Goal: Task Accomplishment & Management: Complete application form

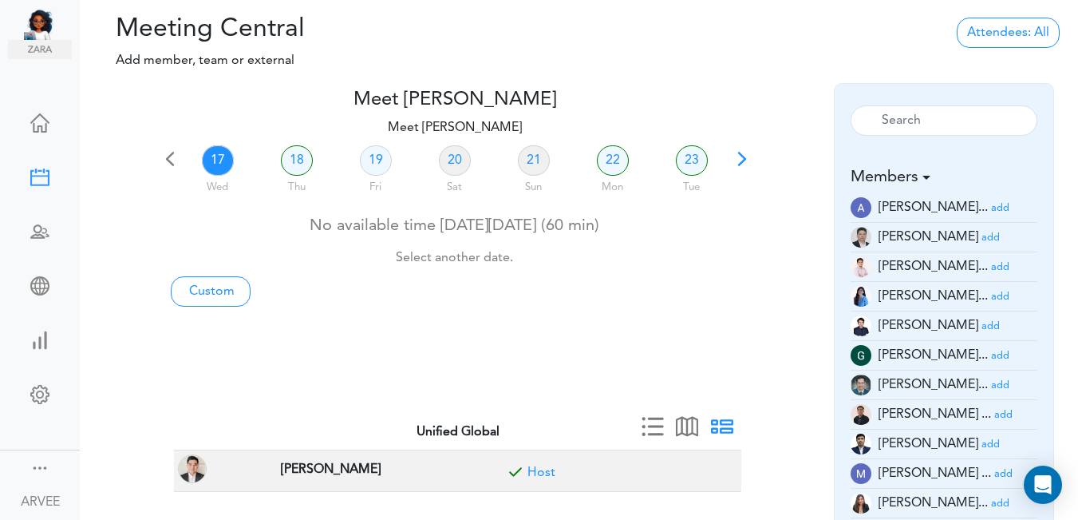
scroll to position [46, 0]
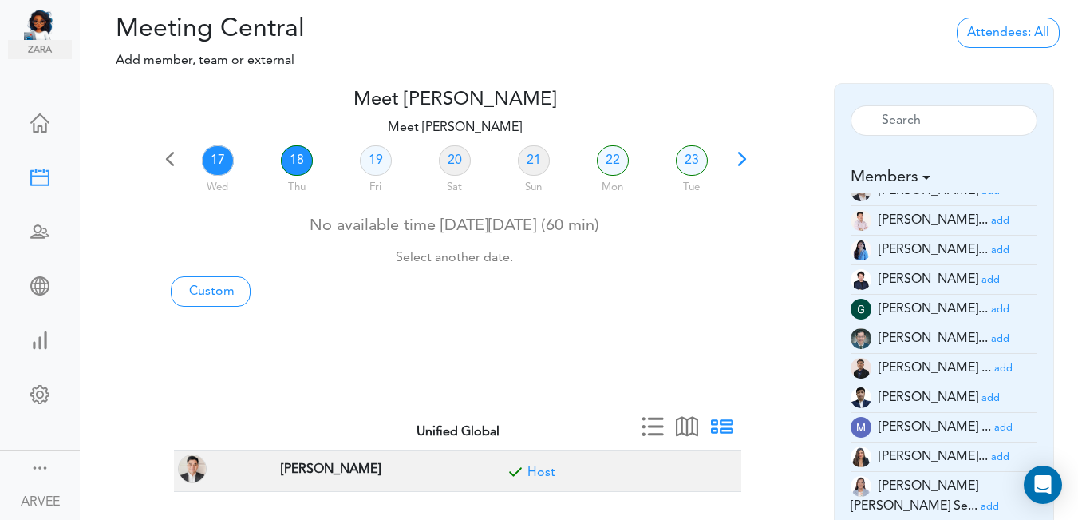
click at [302, 158] on link "18" at bounding box center [297, 160] width 32 height 30
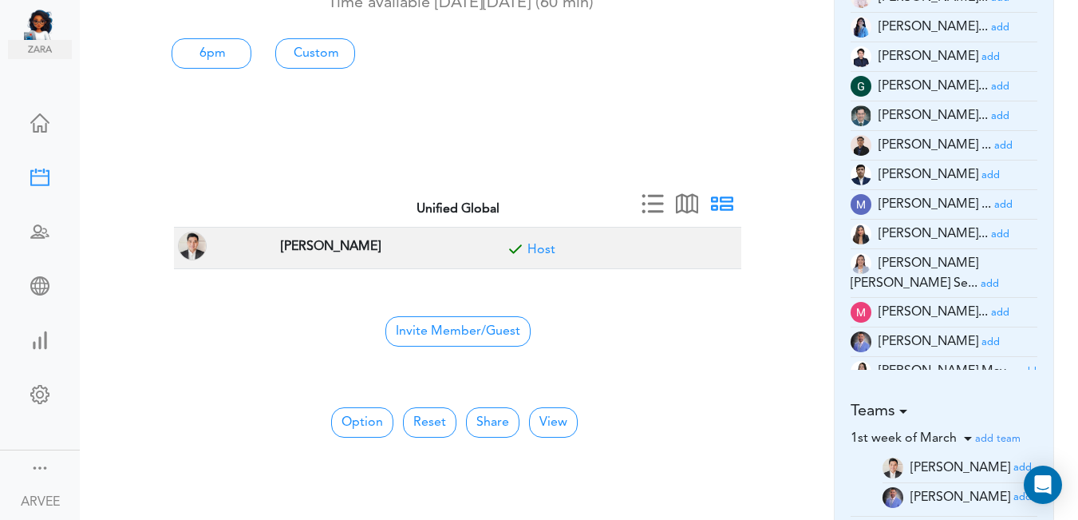
scroll to position [225, 0]
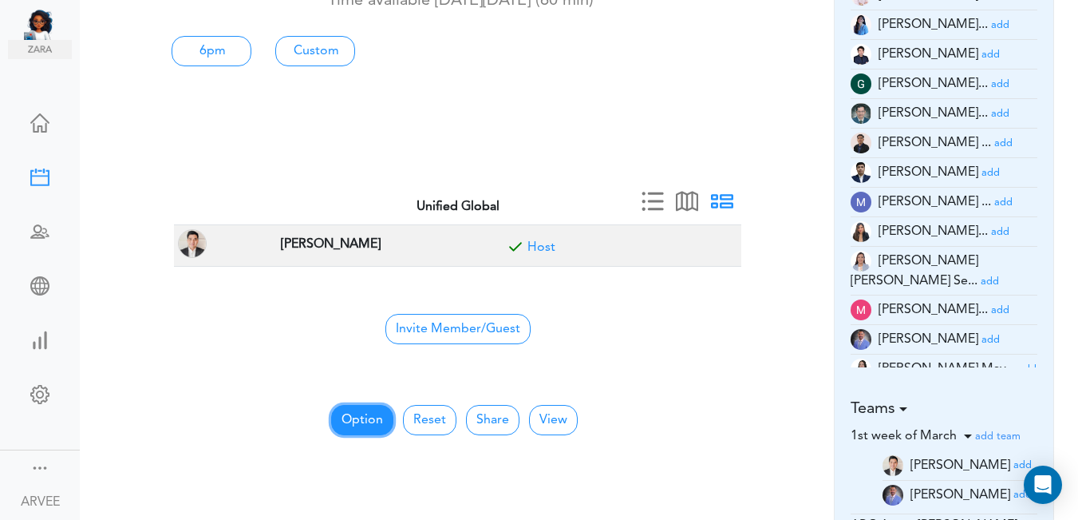
click at [366, 421] on button "Option" at bounding box center [362, 420] width 62 height 30
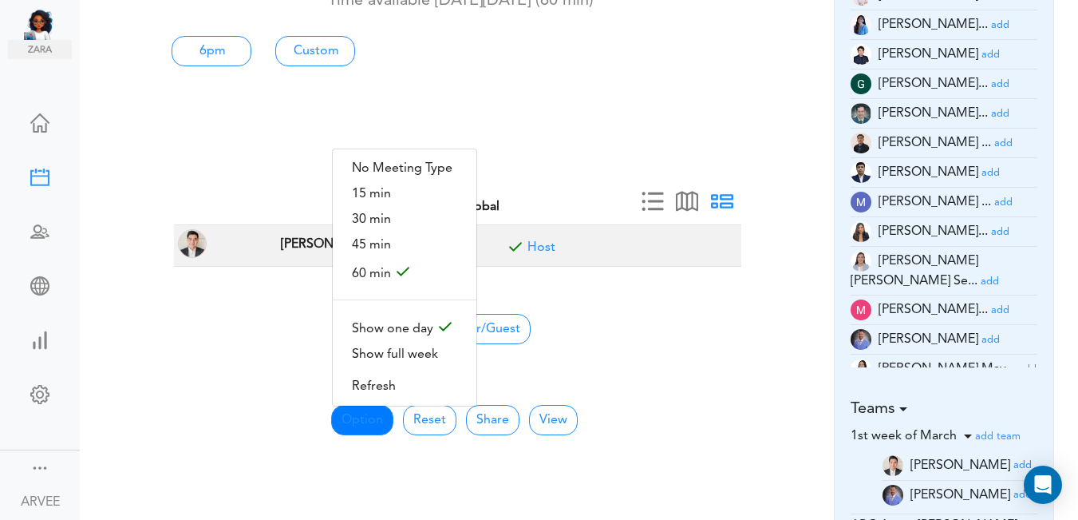
click at [397, 210] on span "30 min" at bounding box center [405, 220] width 144 height 26
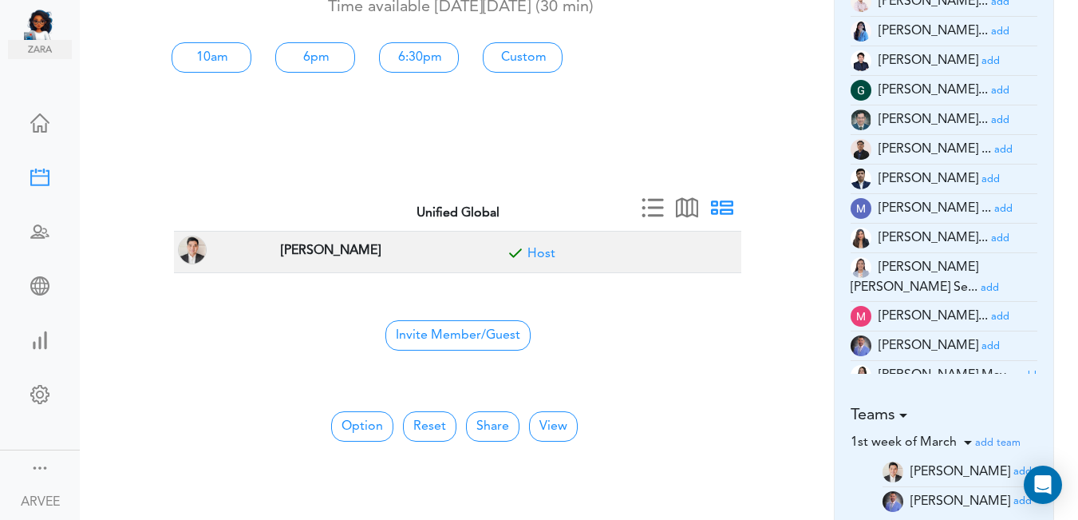
scroll to position [0, 0]
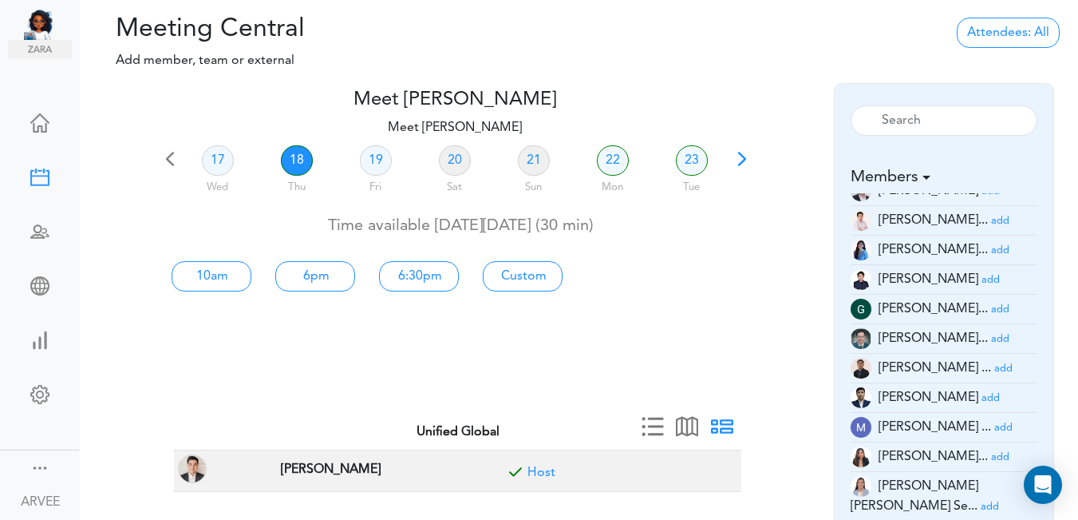
click at [296, 154] on link "18" at bounding box center [297, 160] width 32 height 30
click at [536, 275] on link "Custom" at bounding box center [523, 276] width 80 height 30
type input "Meet [PERSON_NAME]"
type input "[URL][DOMAIN_NAME][SECURITY_DATA]"
type input "[DATE]T10:00"
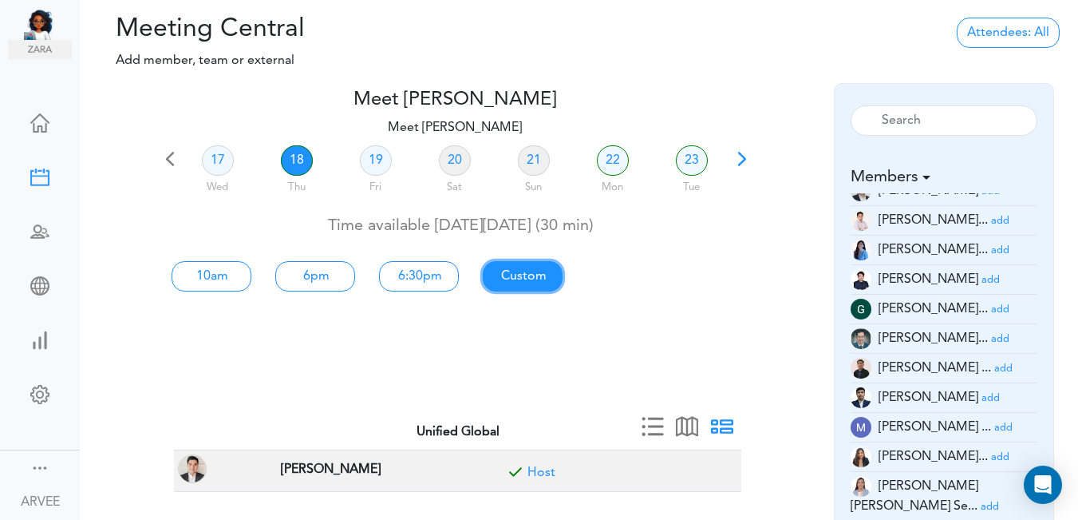
type input "[DATE]T10:30"
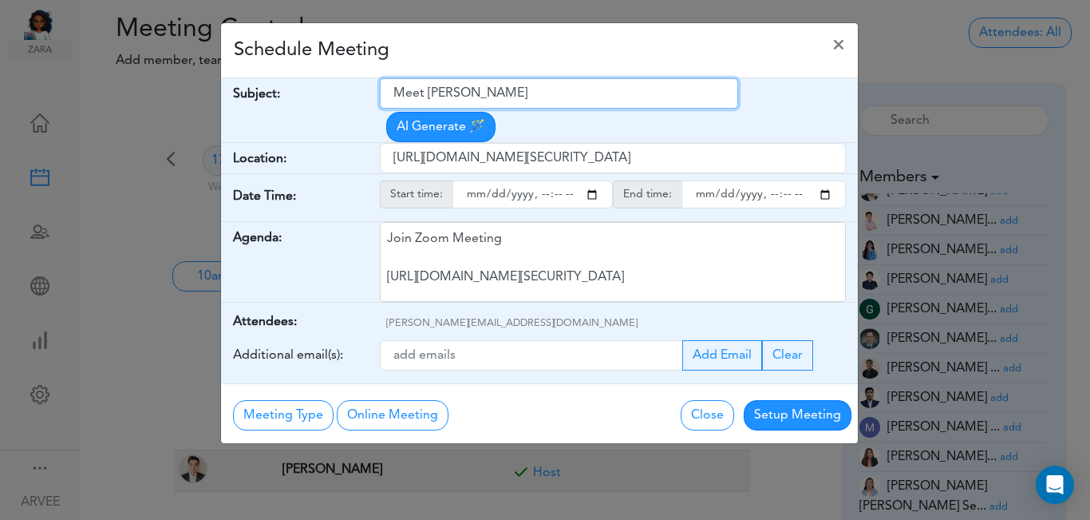
drag, startPoint x: 396, startPoint y: 92, endPoint x: 567, endPoint y: 82, distance: 171.9
click at [569, 81] on input "Meet [PERSON_NAME]" at bounding box center [559, 93] width 358 height 30
paste input "[PERSON_NAME] Q3 2025 planning (client meeting)"
click at [393, 95] on input "[PERSON_NAME] Q3 2025 planning (client meeting)" at bounding box center [559, 93] width 358 height 30
click at [694, 94] on input "Internal: [PERSON_NAME] Q3 2025 planning (client meeting)" at bounding box center [559, 93] width 358 height 30
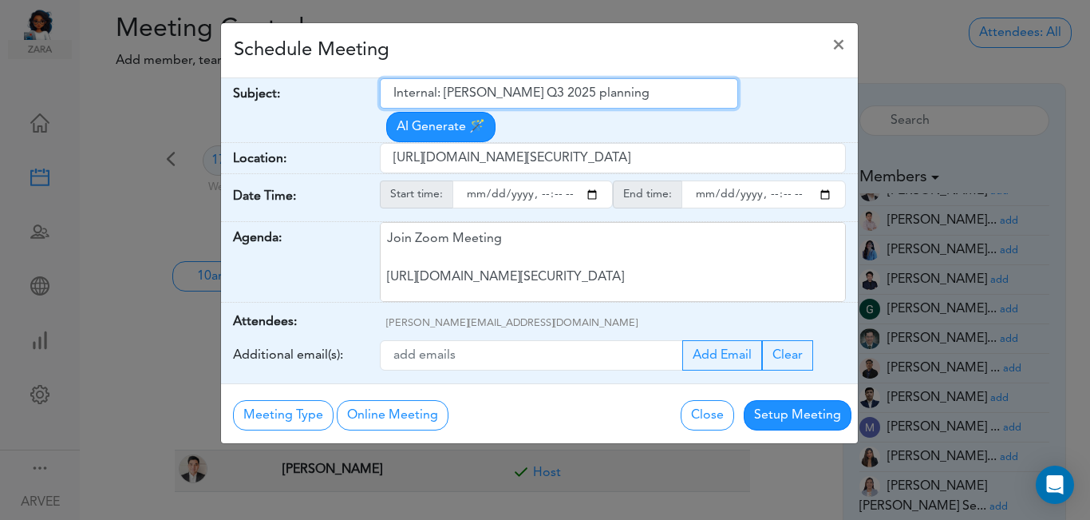
type input "Internal: [PERSON_NAME] Q3 2025 planning"
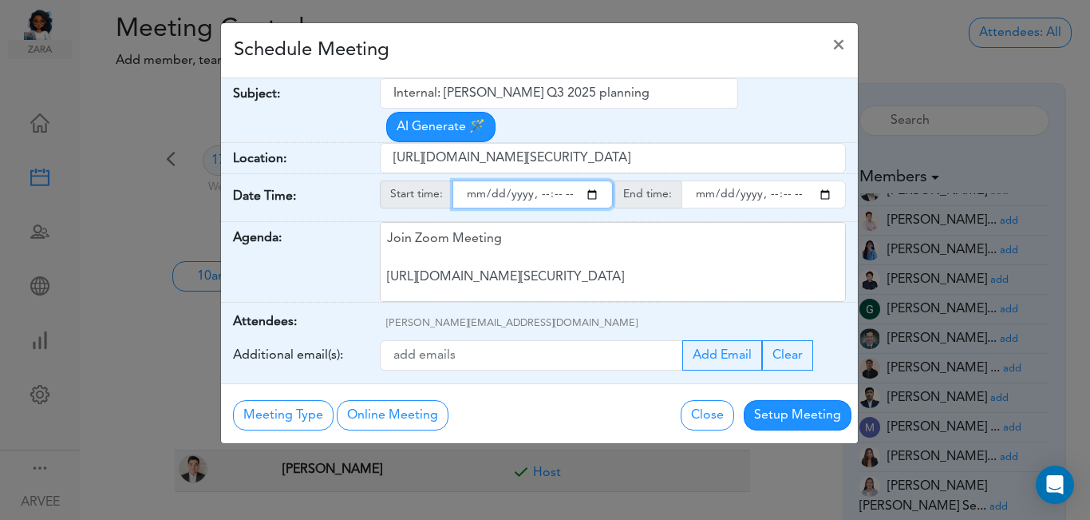
click at [587, 180] on input "starttime" at bounding box center [533, 194] width 160 height 28
click at [540, 180] on input "starttime" at bounding box center [533, 194] width 160 height 28
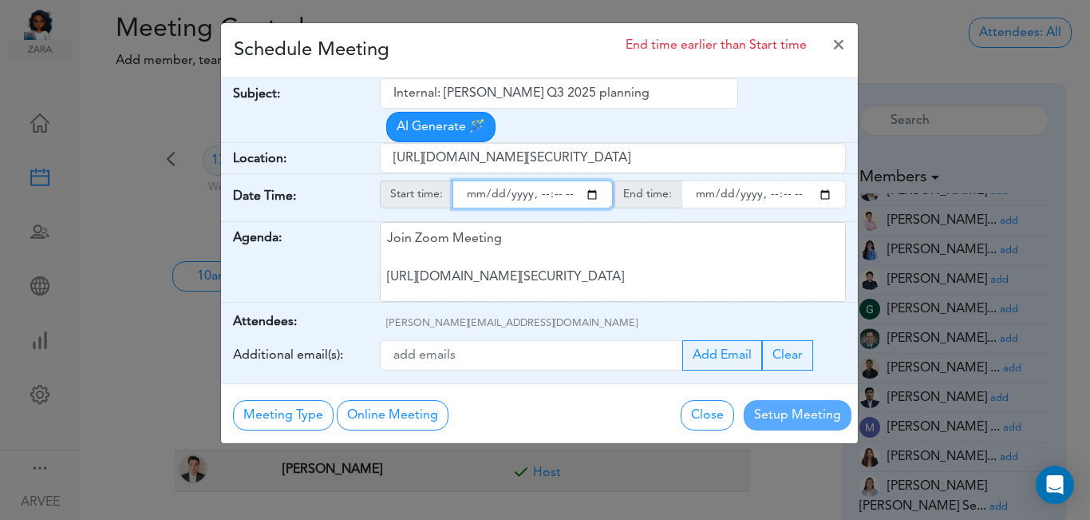
type input "[DATE]T15:00"
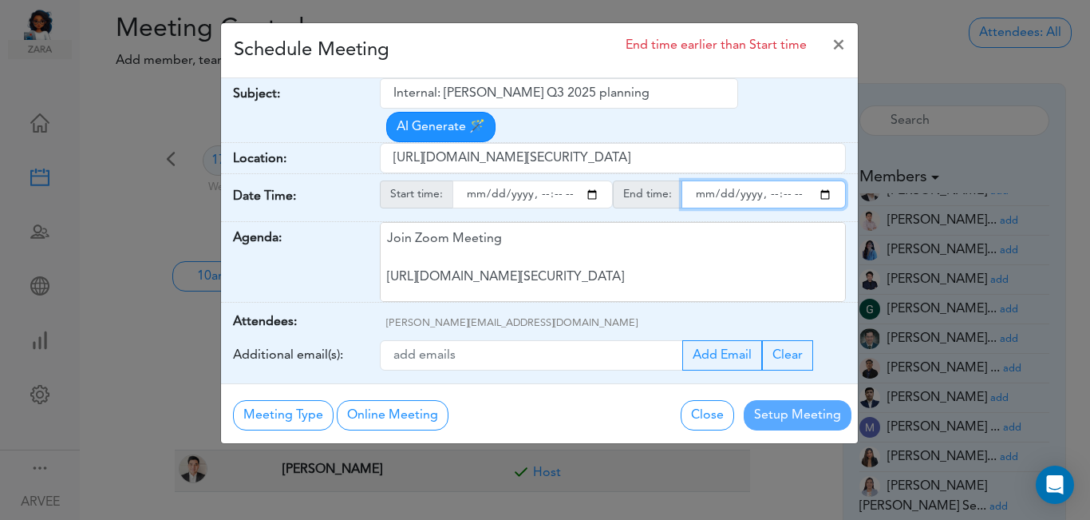
click at [826, 180] on input "endtime" at bounding box center [764, 194] width 164 height 28
click at [772, 180] on input "endtime" at bounding box center [764, 194] width 164 height 28
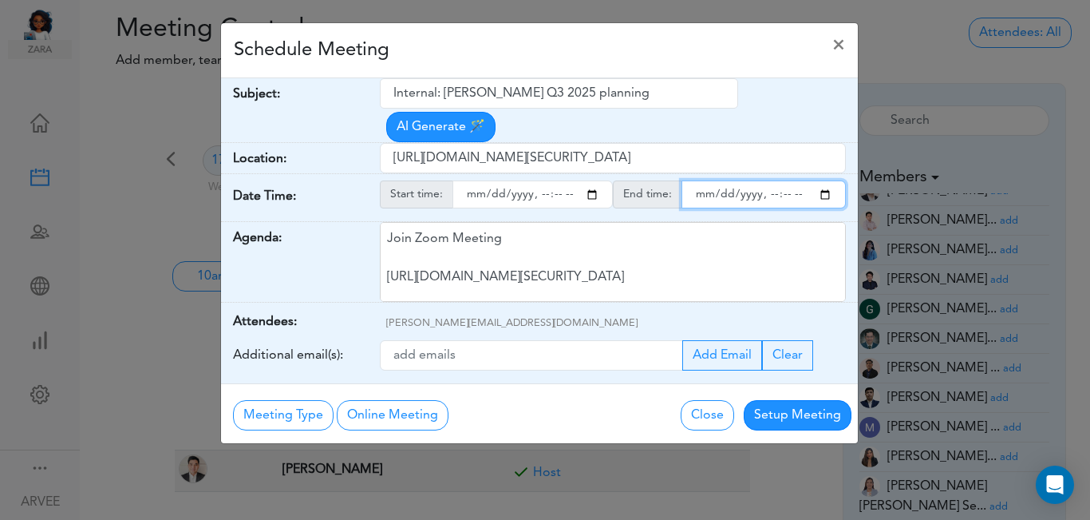
type input "[DATE]T15:30"
click at [640, 50] on div "Schedule Meeting ×" at bounding box center [539, 50] width 637 height 55
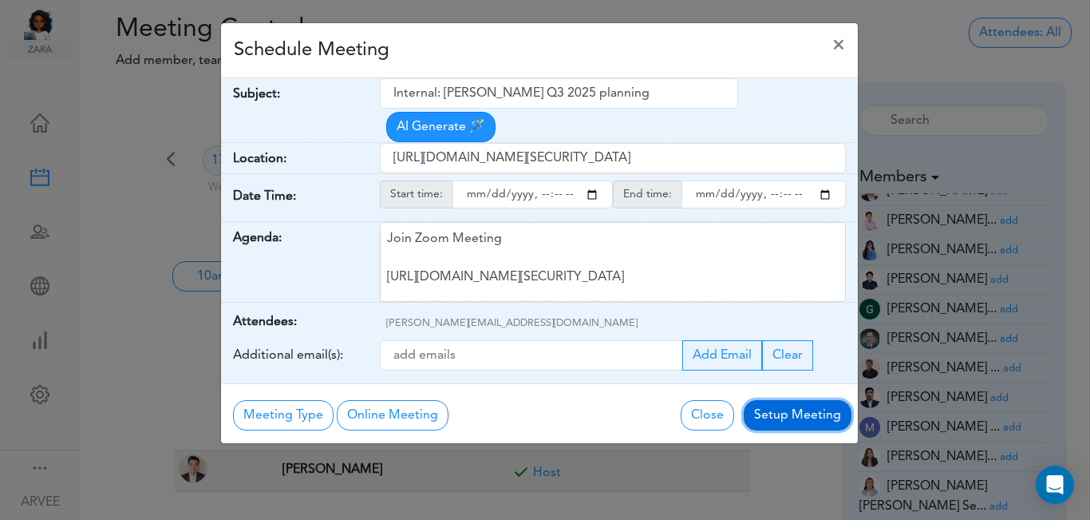
click at [788, 400] on button "Setup Meeting" at bounding box center [798, 415] width 108 height 30
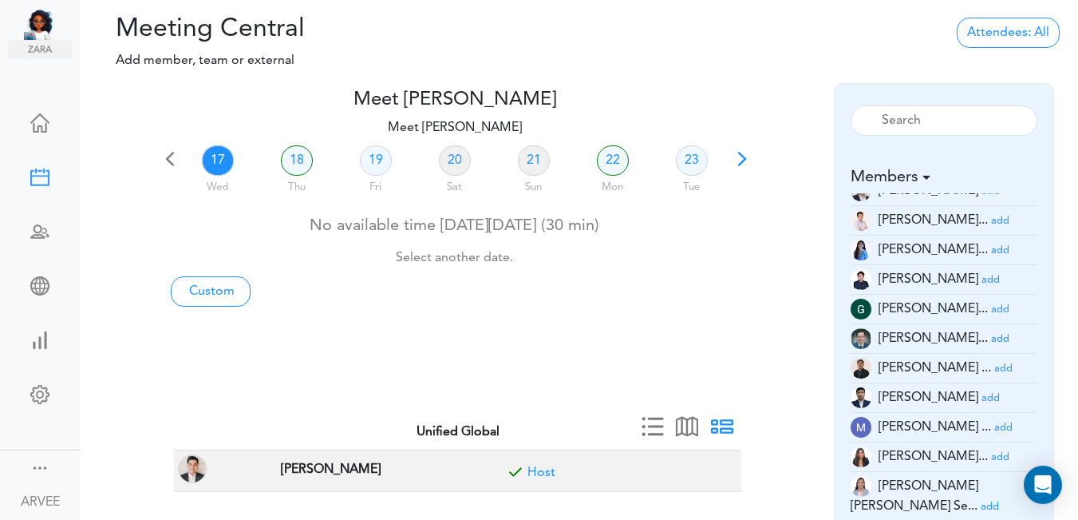
click at [215, 156] on link "17" at bounding box center [218, 160] width 32 height 30
click at [219, 292] on link "Custom" at bounding box center [211, 291] width 80 height 30
type input "Meet [PERSON_NAME]"
type input "[URL][DOMAIN_NAME][SECURITY_DATA]"
type input "[DATE]T19:00"
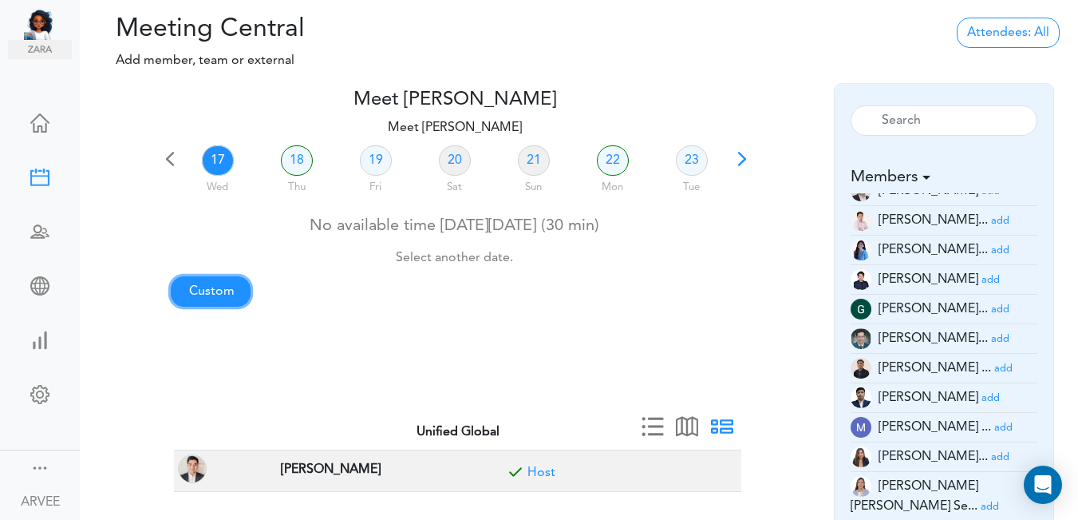
type input "[DATE]T19:30"
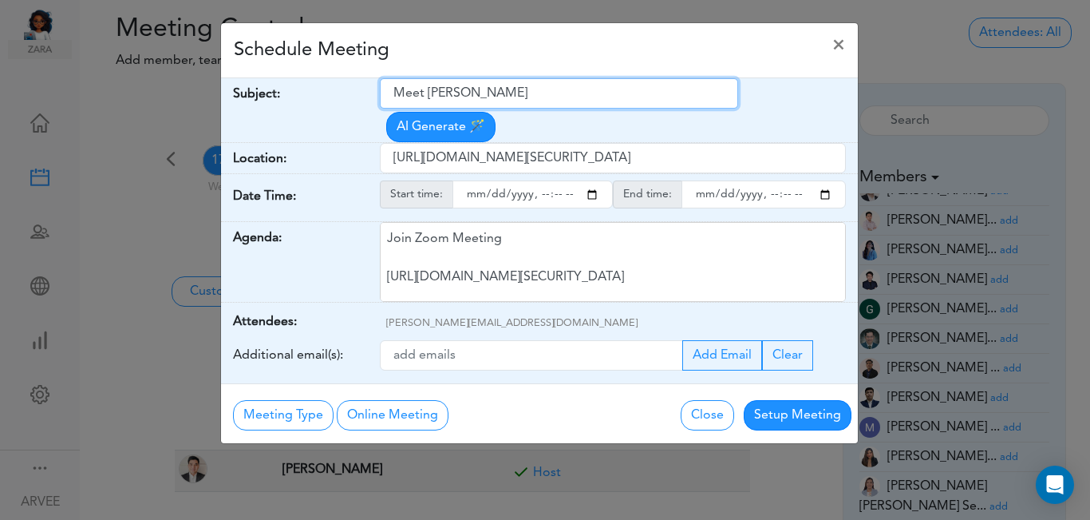
drag, startPoint x: 391, startPoint y: 96, endPoint x: 550, endPoint y: 85, distance: 159.2
click at [556, 81] on input "Meet [PERSON_NAME]" at bounding box center [559, 93] width 358 height 30
paste input "Internal Meeting- [PERSON_NAME] and [PERSON_NAME] Return"
type input "Internal Meeting- [PERSON_NAME] and [PERSON_NAME] Return"
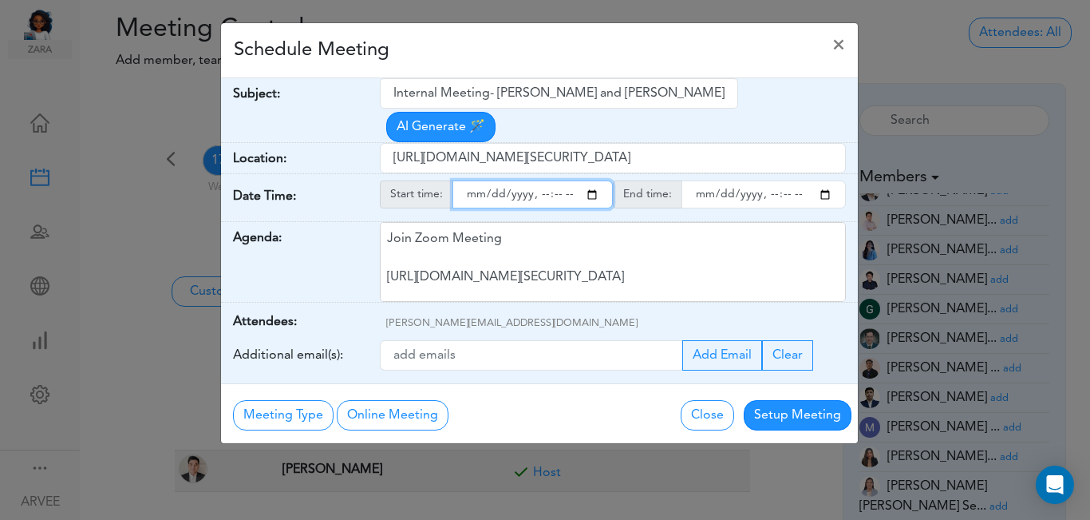
click at [595, 180] on input "starttime" at bounding box center [533, 194] width 160 height 28
click at [540, 180] on input "starttime" at bounding box center [533, 194] width 160 height 28
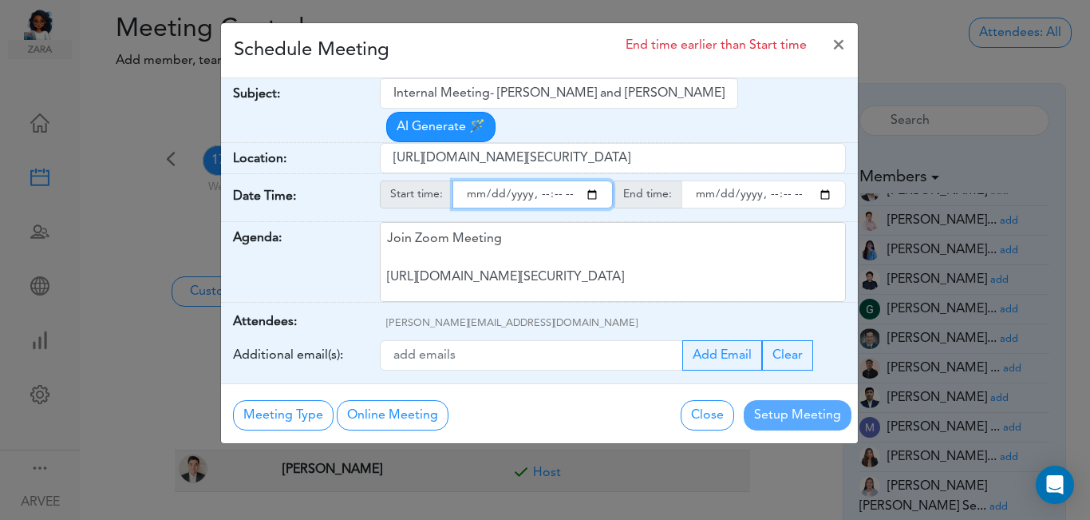
type input "[DATE]T15:00"
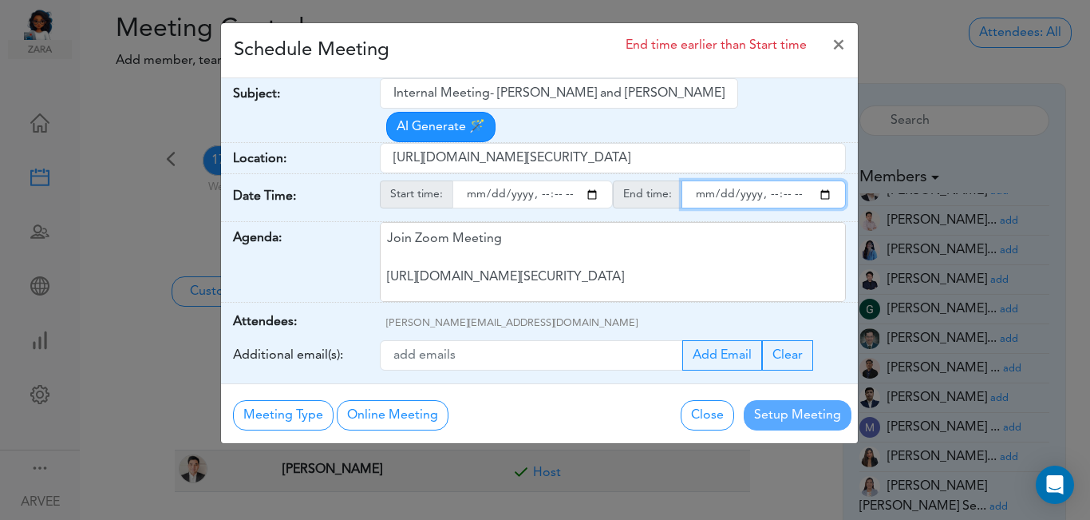
click at [828, 180] on input "endtime" at bounding box center [764, 194] width 164 height 28
click at [767, 180] on input "endtime" at bounding box center [764, 194] width 164 height 28
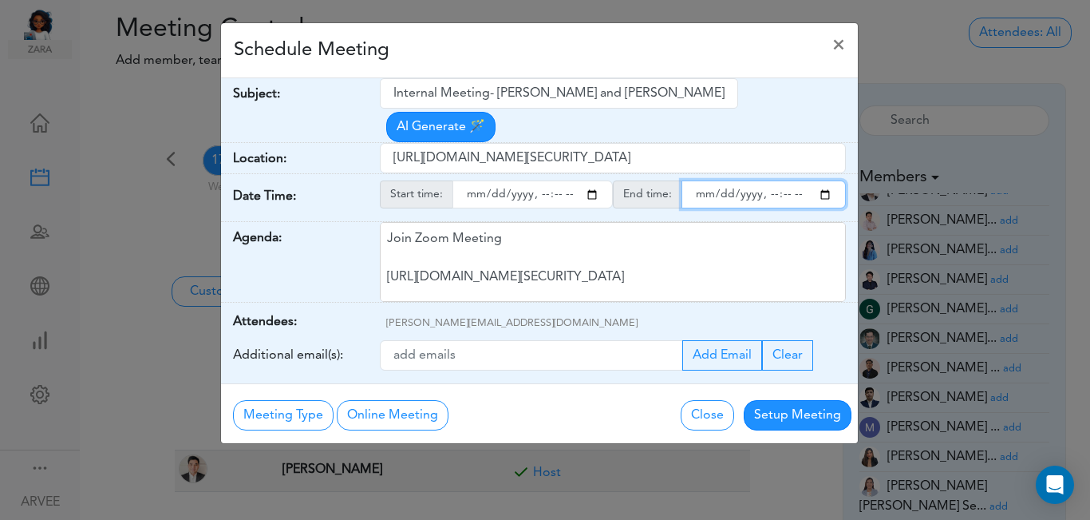
type input "[DATE]T16:00"
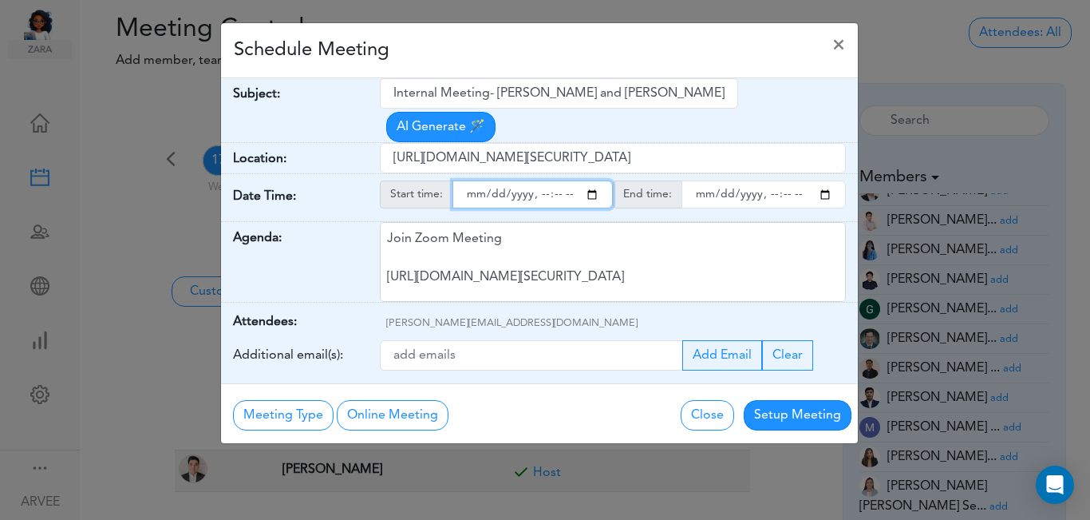
click at [556, 180] on input "starttime" at bounding box center [533, 194] width 160 height 28
type input "[DATE]T15:30"
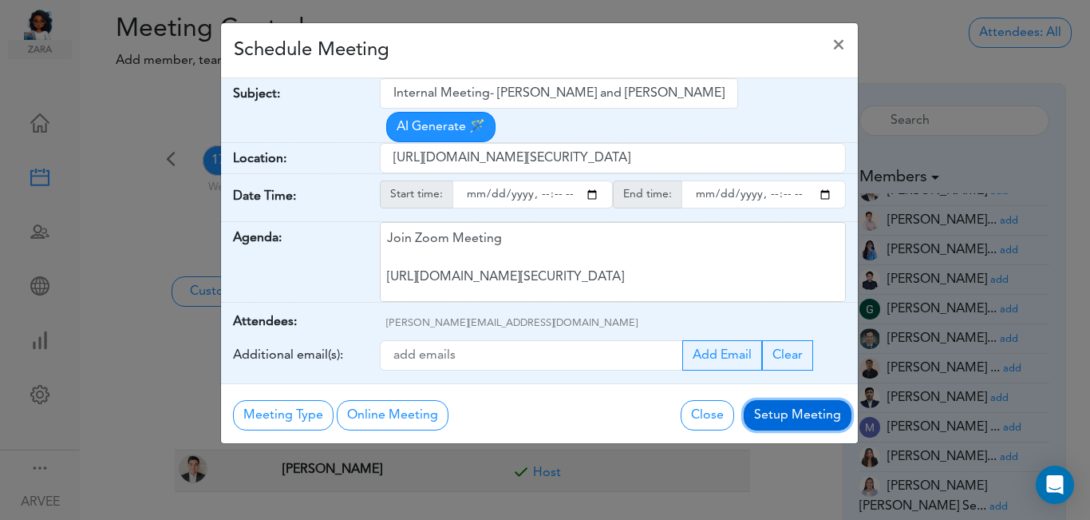
click at [789, 400] on button "Setup Meeting" at bounding box center [798, 415] width 108 height 30
